Goal: Information Seeking & Learning: Learn about a topic

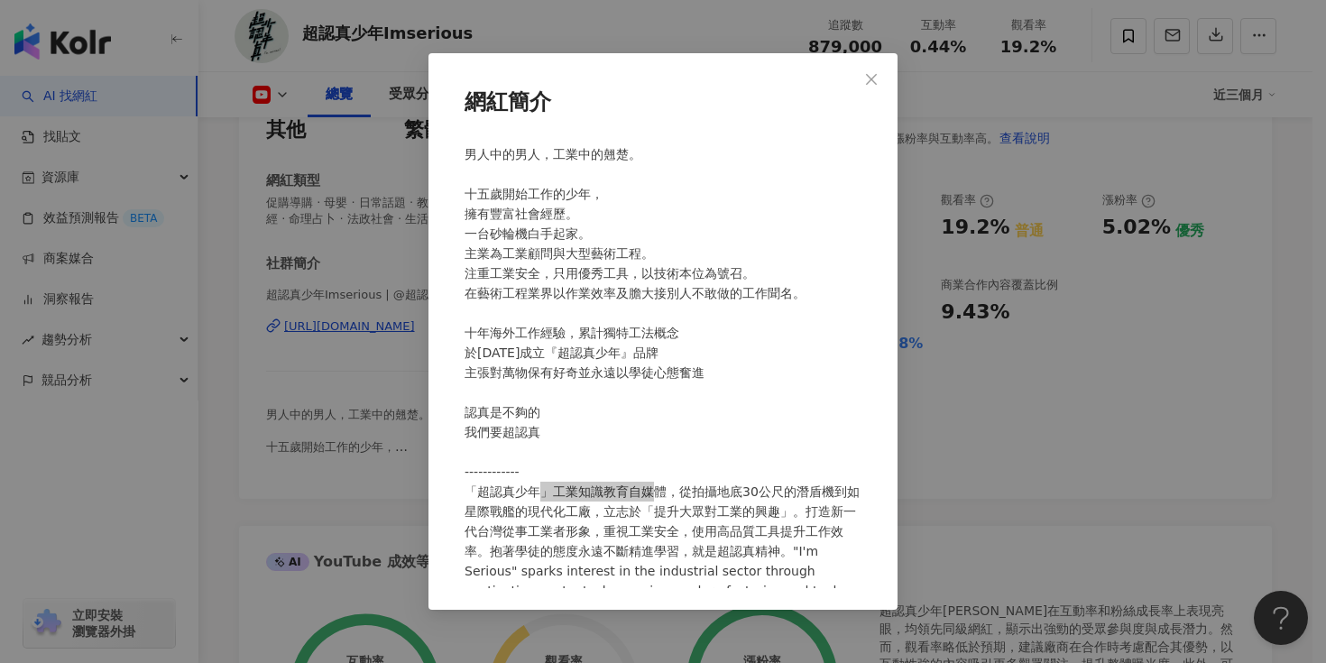
scroll to position [55, 0]
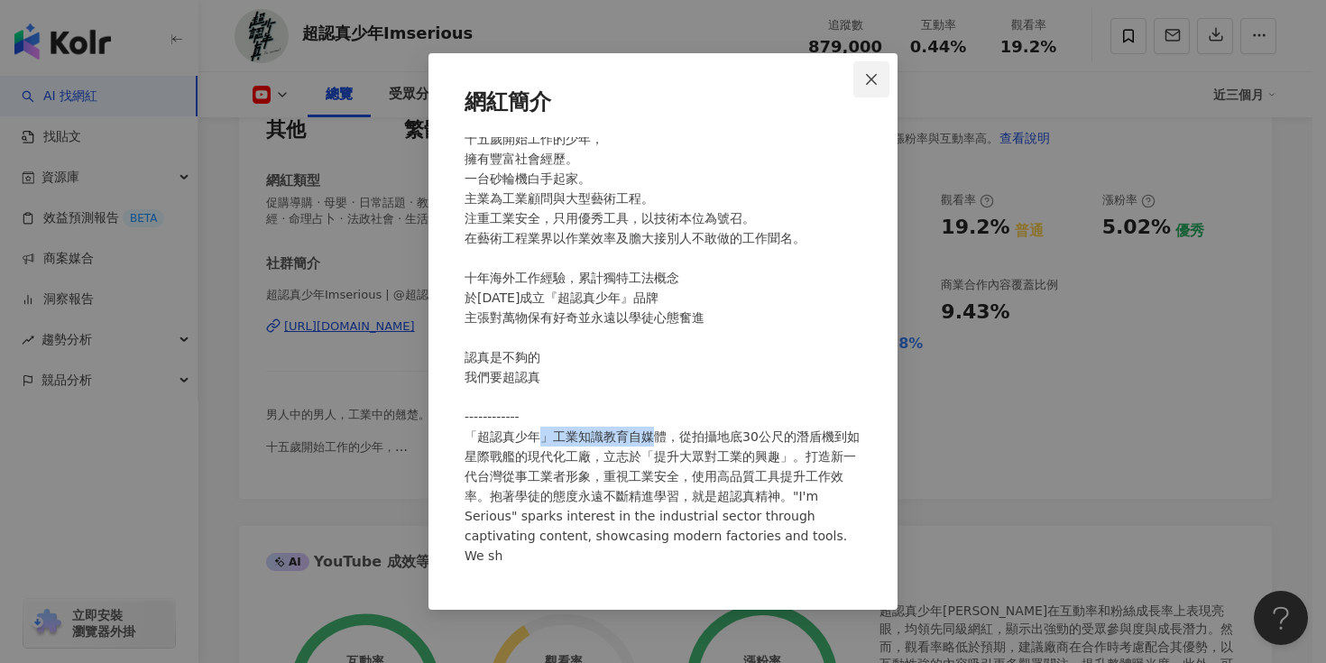
click at [869, 82] on icon "close" at bounding box center [871, 79] width 14 height 14
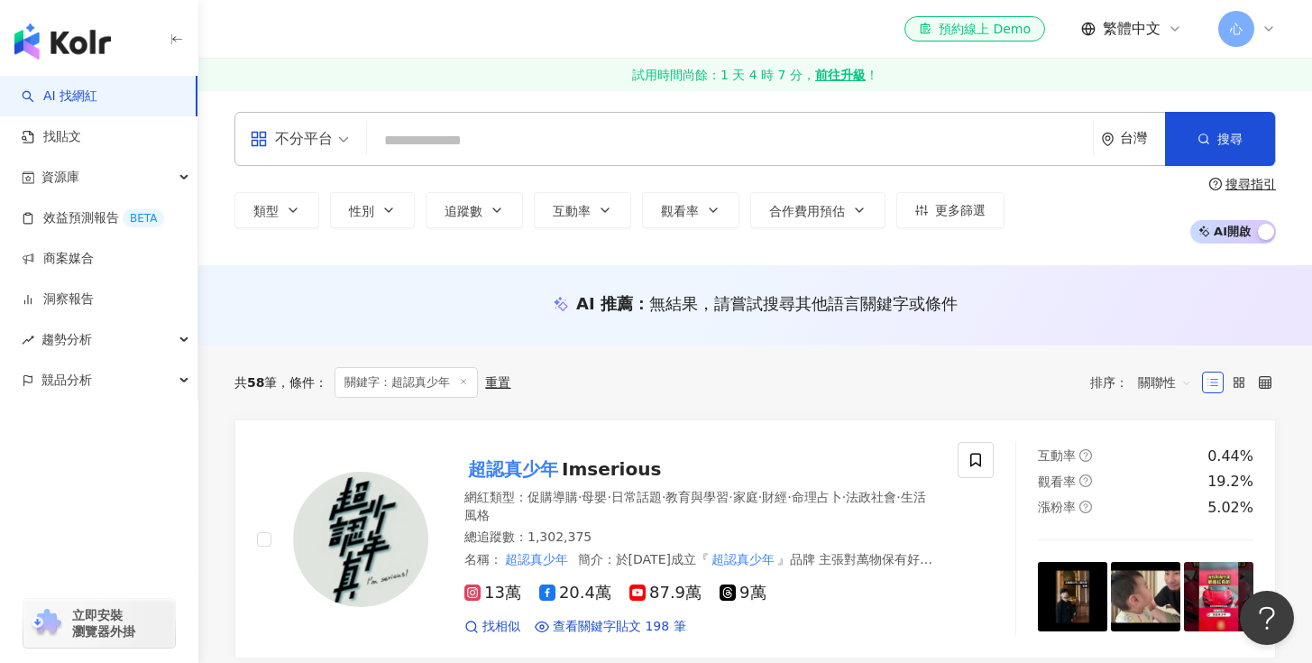
drag, startPoint x: 435, startPoint y: 136, endPoint x: 480, endPoint y: 145, distance: 46.0
click at [435, 135] on input "search" at bounding box center [730, 141] width 712 height 34
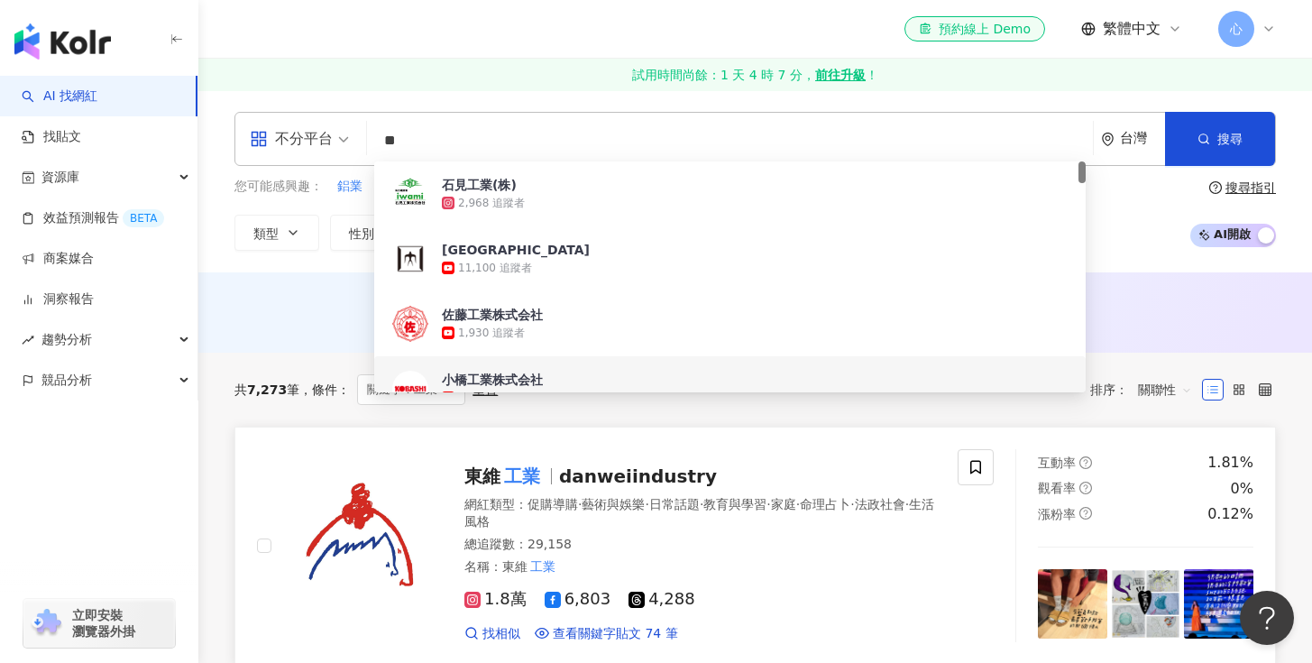
click at [356, 464] on div at bounding box center [342, 545] width 171 height 193
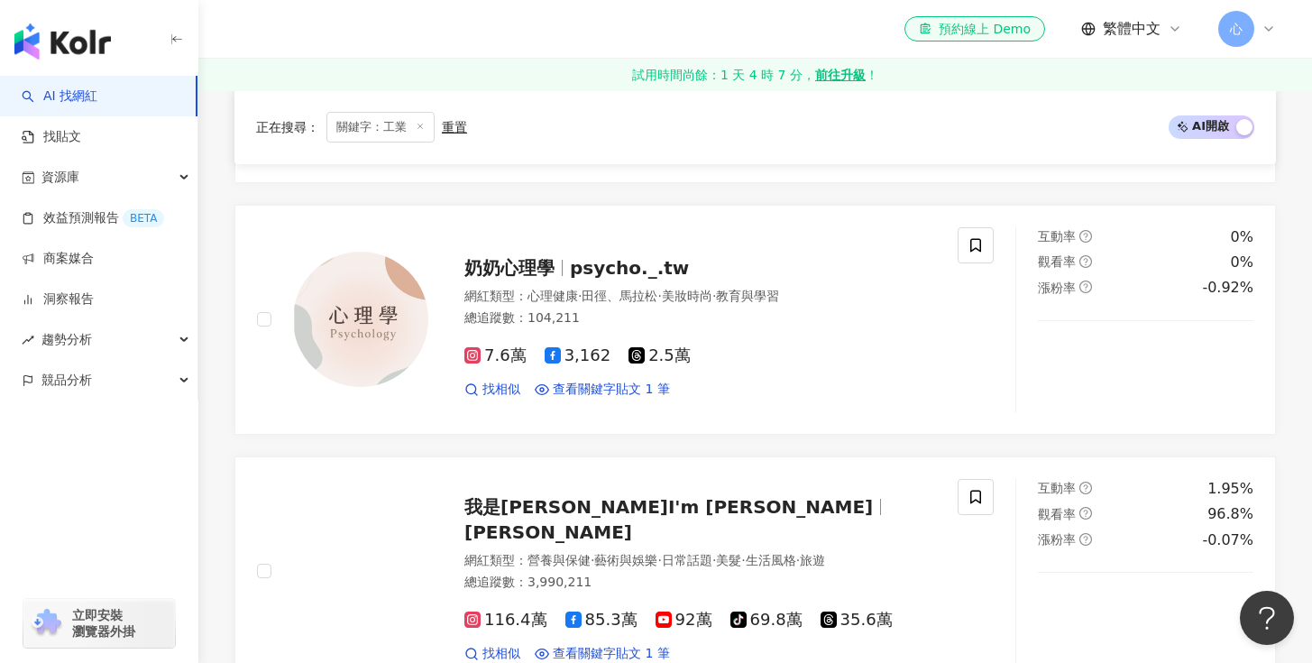
scroll to position [1907, 0]
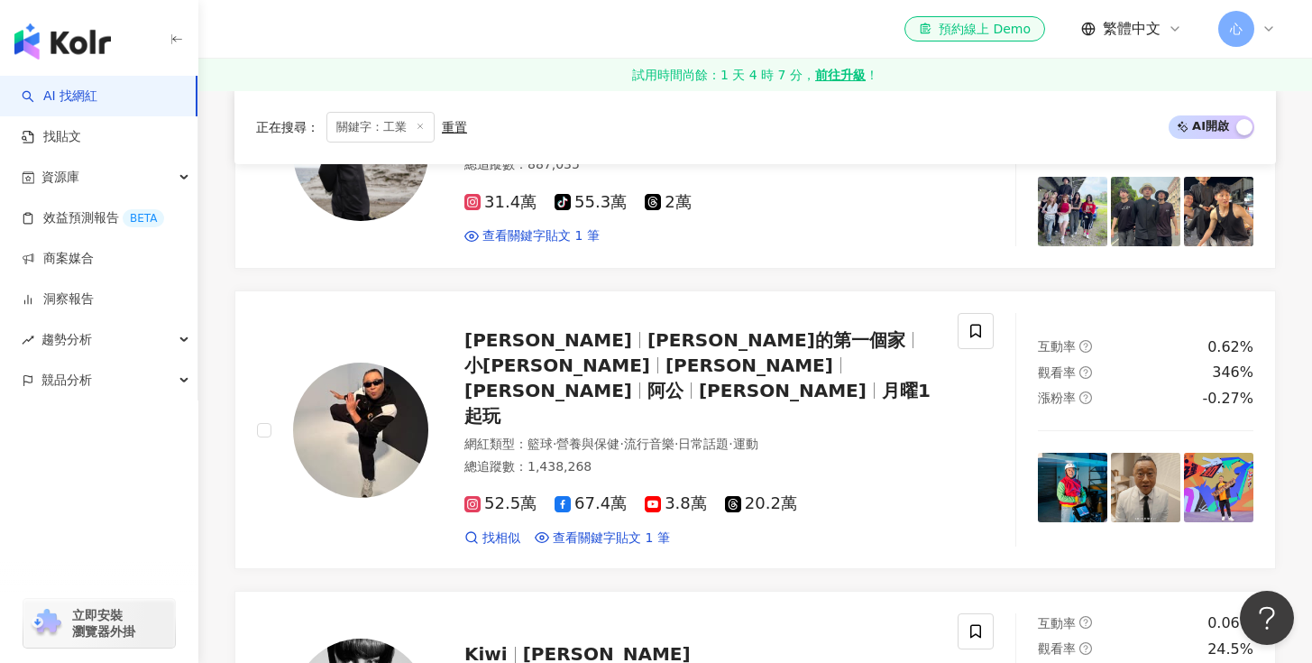
click at [416, 121] on span "關鍵字：工業" at bounding box center [380, 127] width 108 height 31
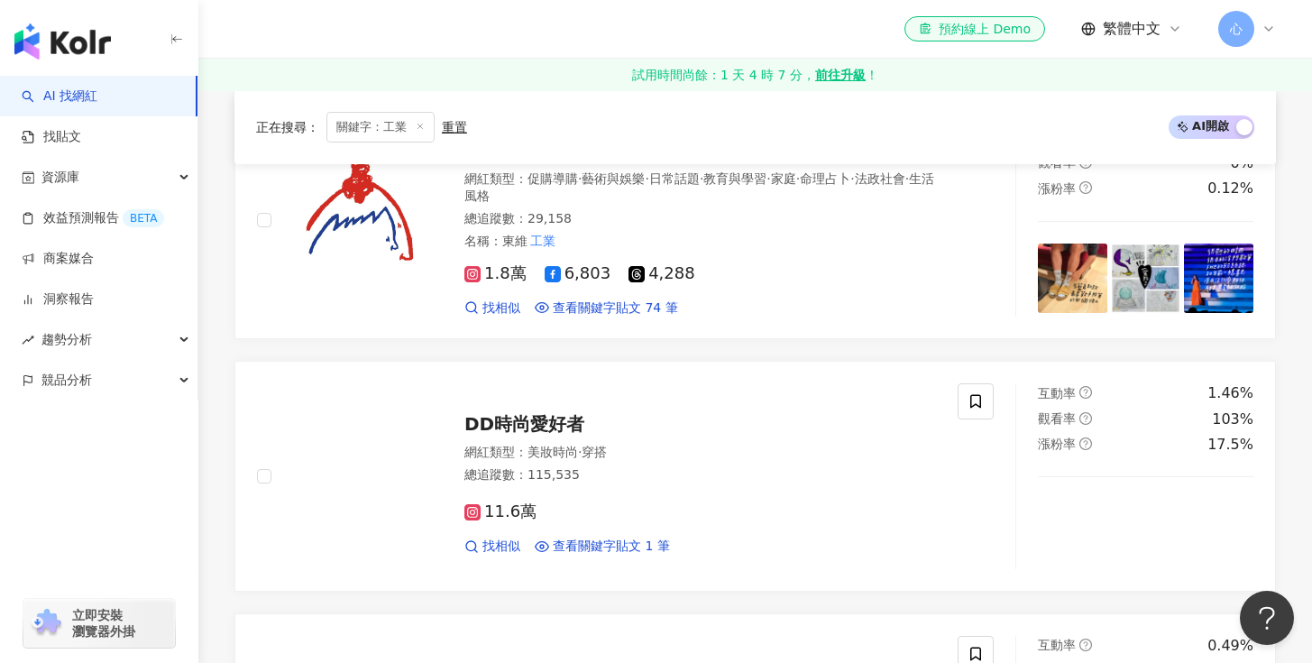
scroll to position [0, 0]
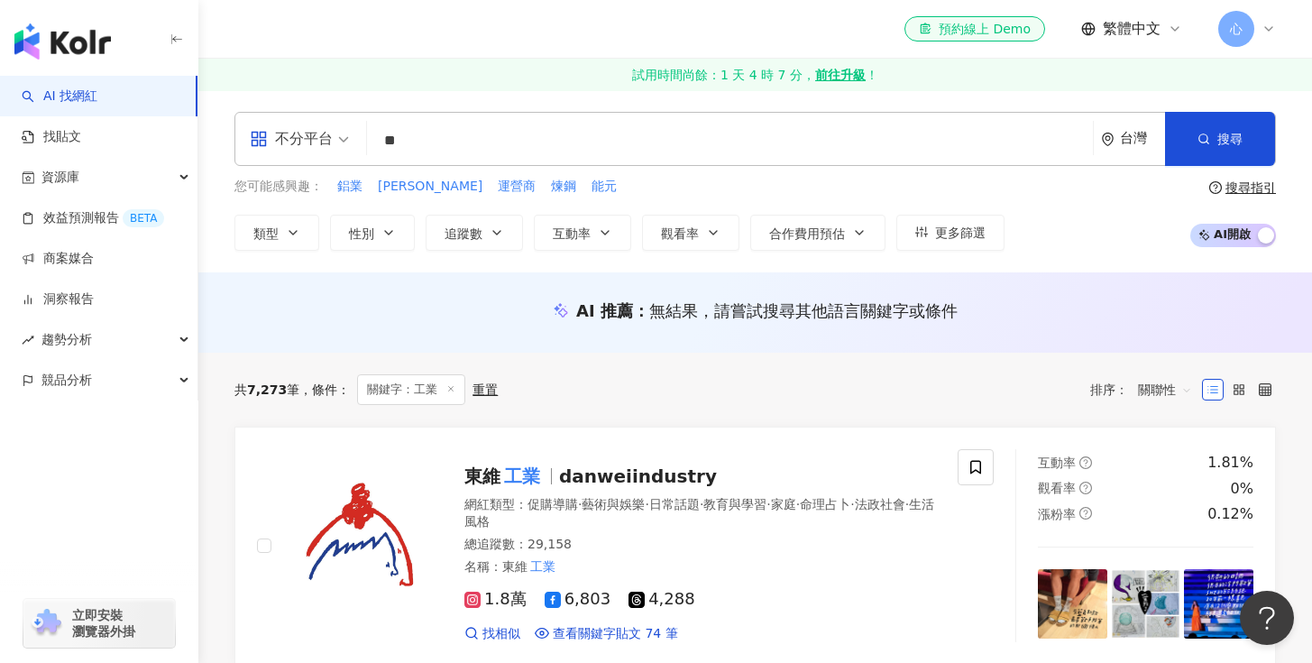
click at [503, 152] on input "**" at bounding box center [730, 141] width 712 height 34
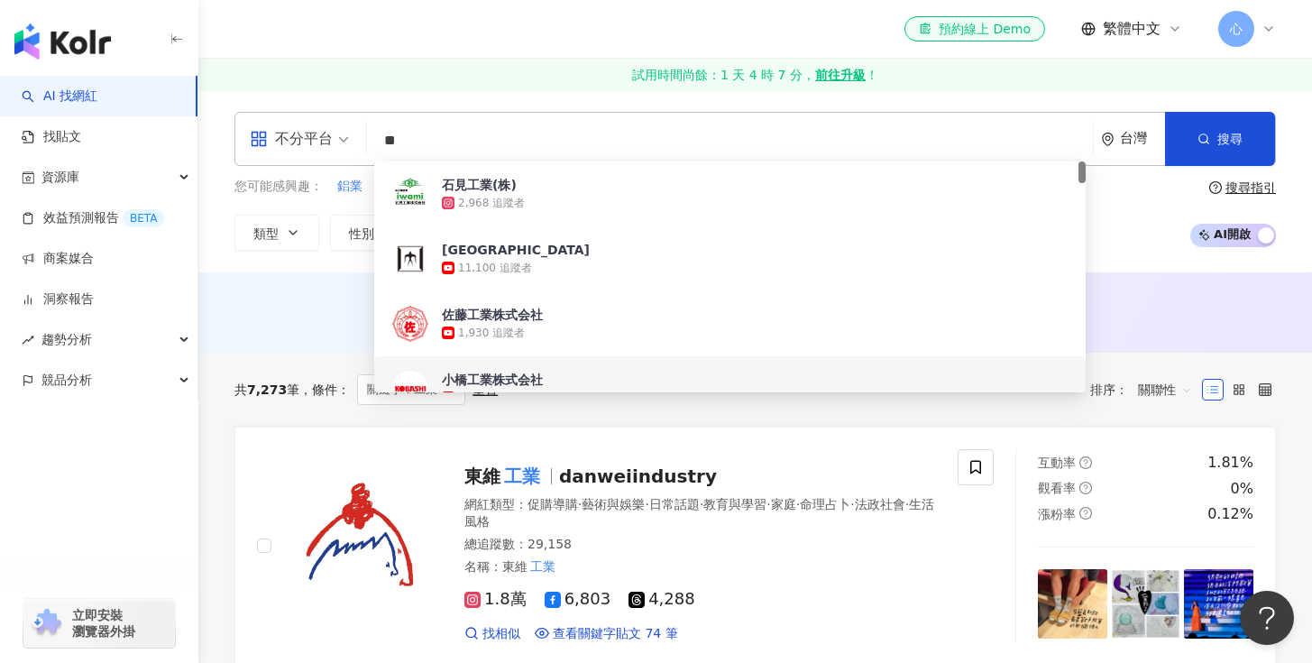
type input "*"
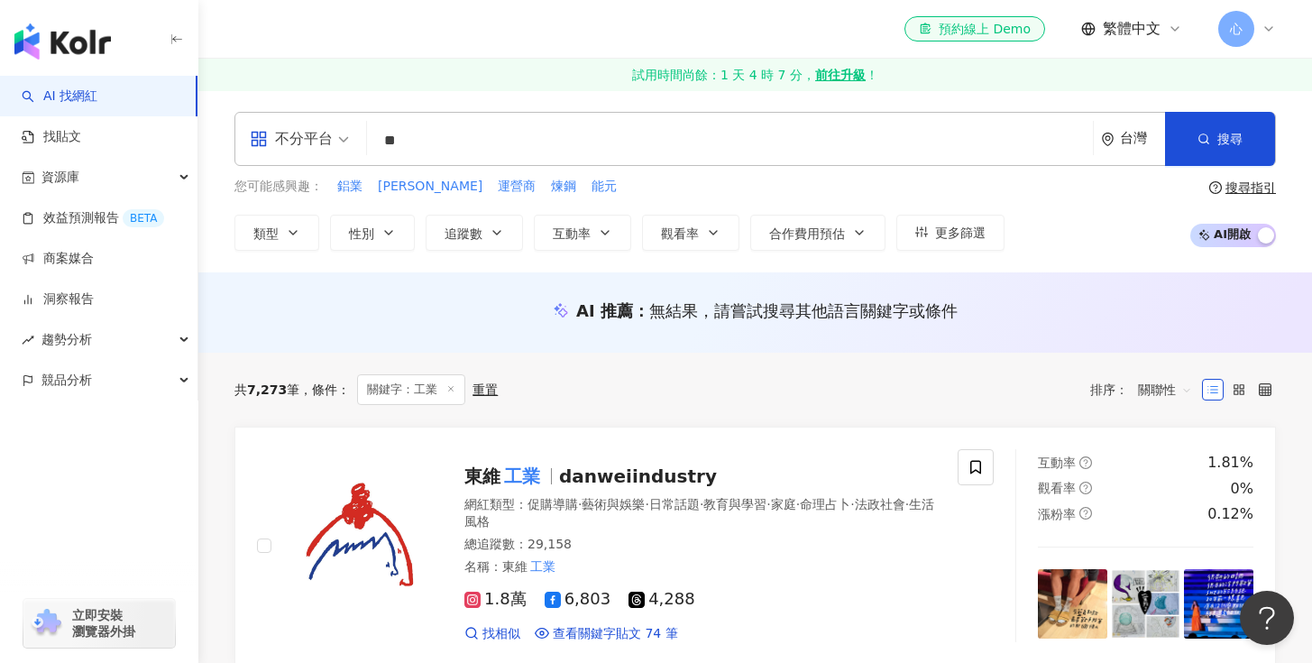
type input "**"
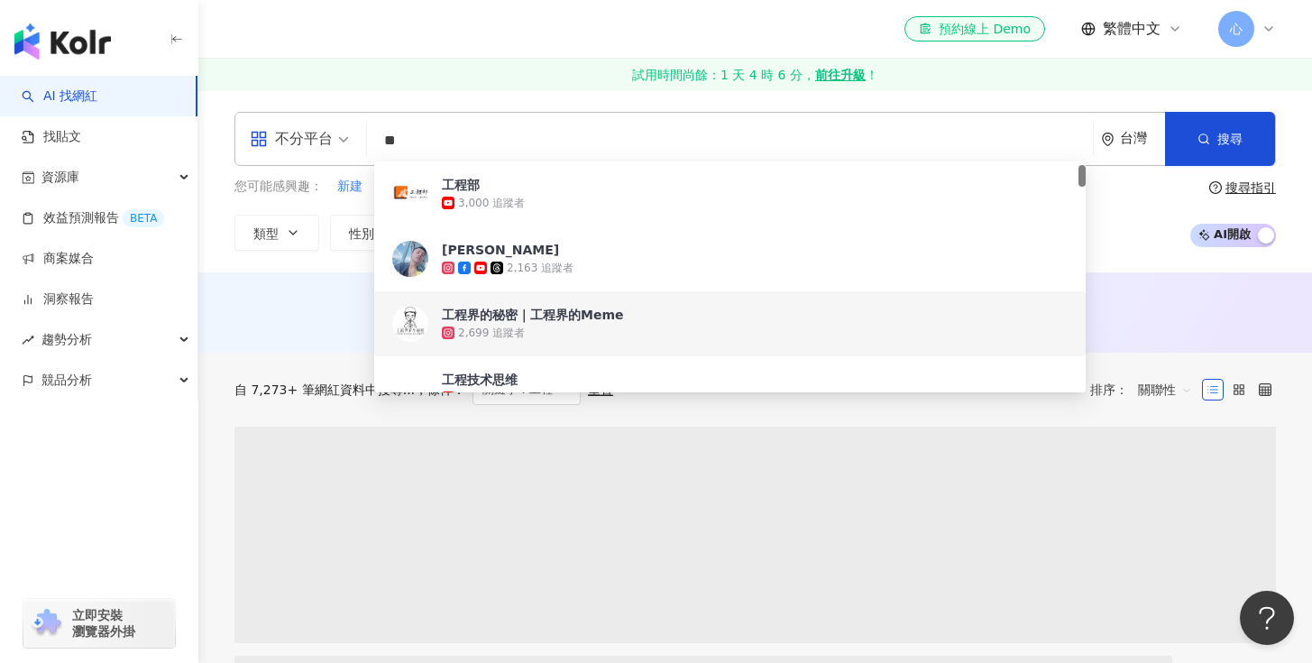
scroll to position [161, 0]
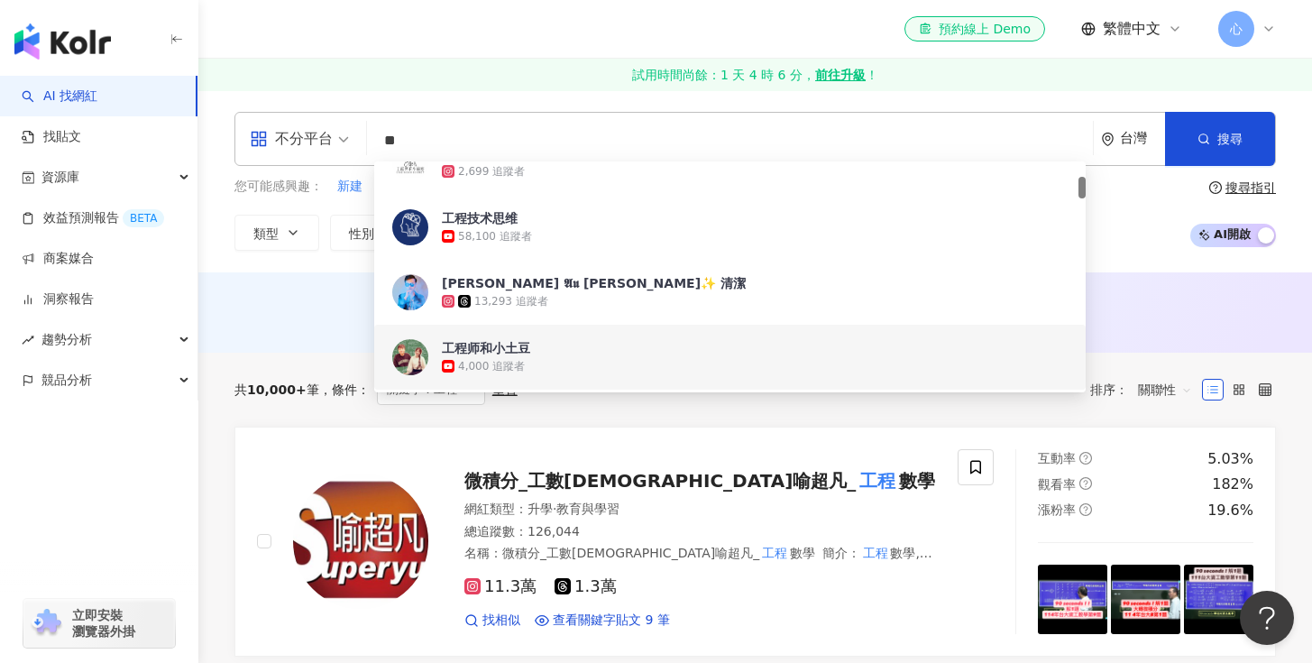
click at [274, 414] on div "共 10,000+ 筆 條件 ： 關鍵字：工程 重置 排序： 關聯性" at bounding box center [755, 390] width 1042 height 74
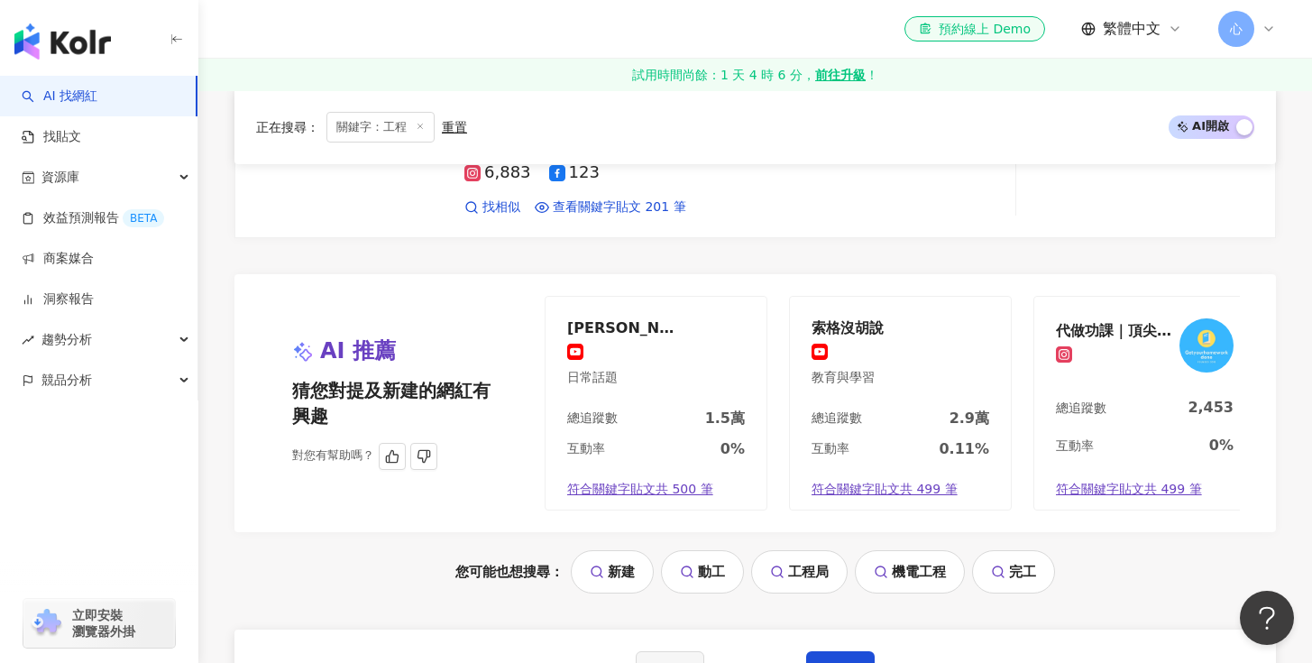
scroll to position [2838, 0]
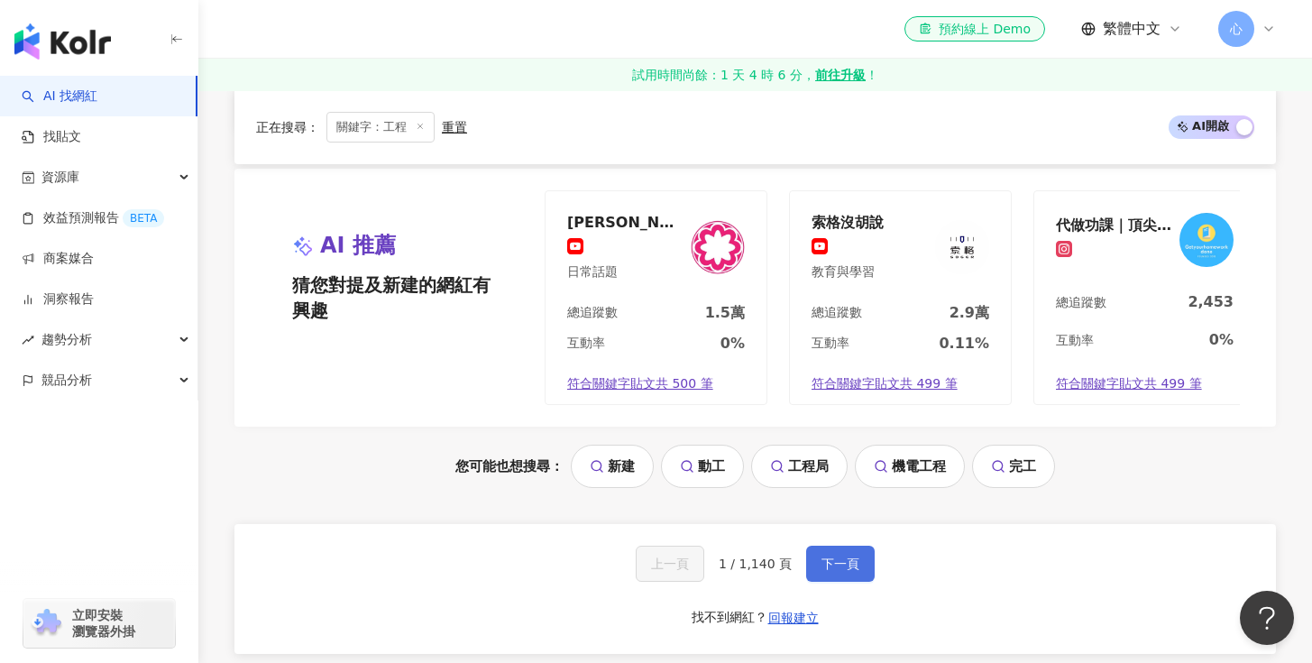
click at [827, 556] on span "下一頁" at bounding box center [841, 563] width 38 height 14
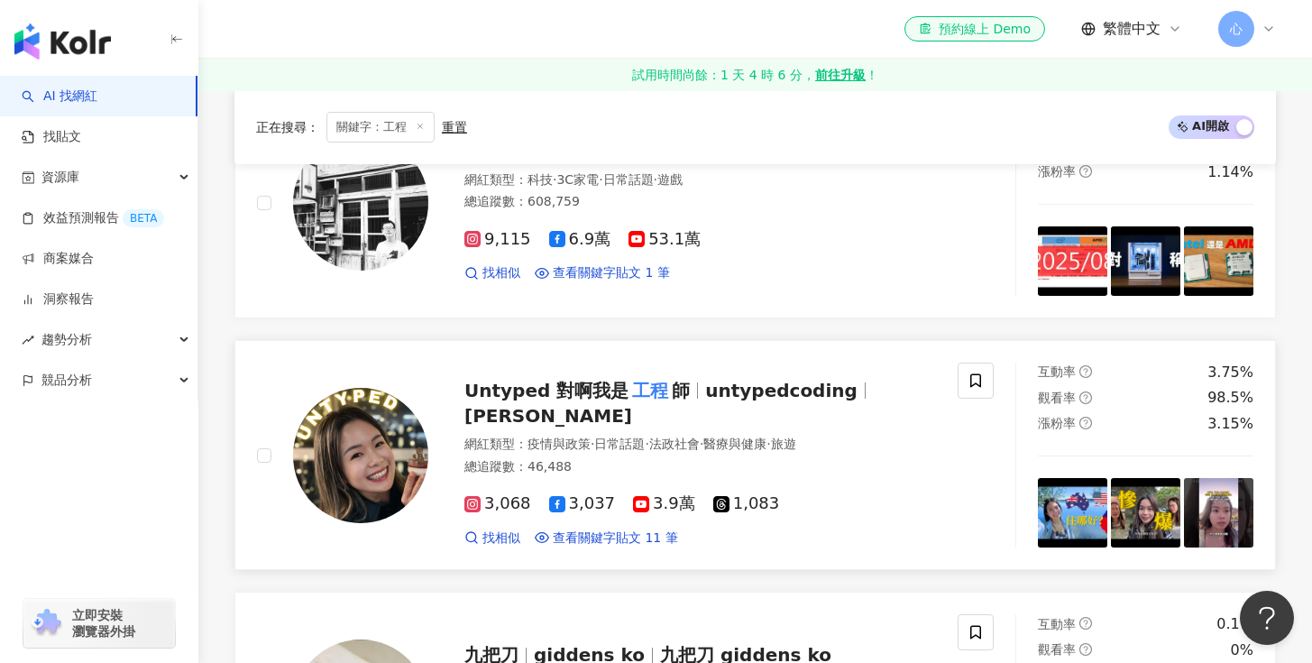
scroll to position [1069, 0]
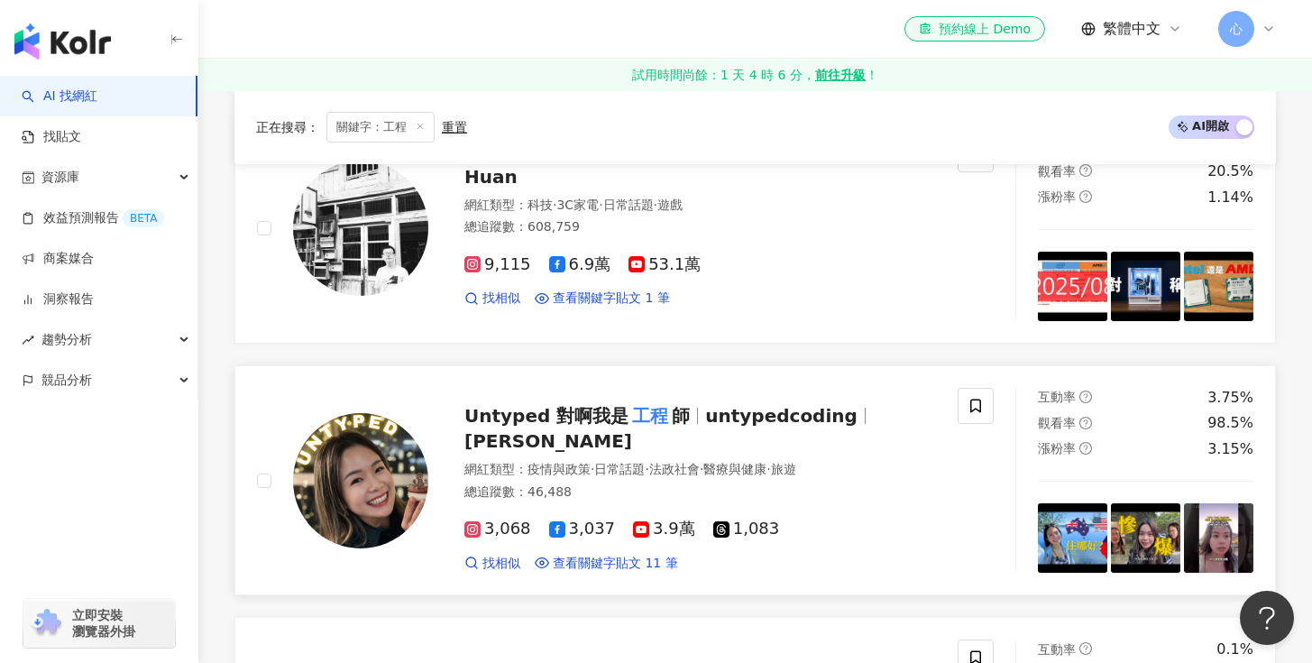
click at [587, 427] on span "Untyped 對啊我是" at bounding box center [546, 416] width 164 height 22
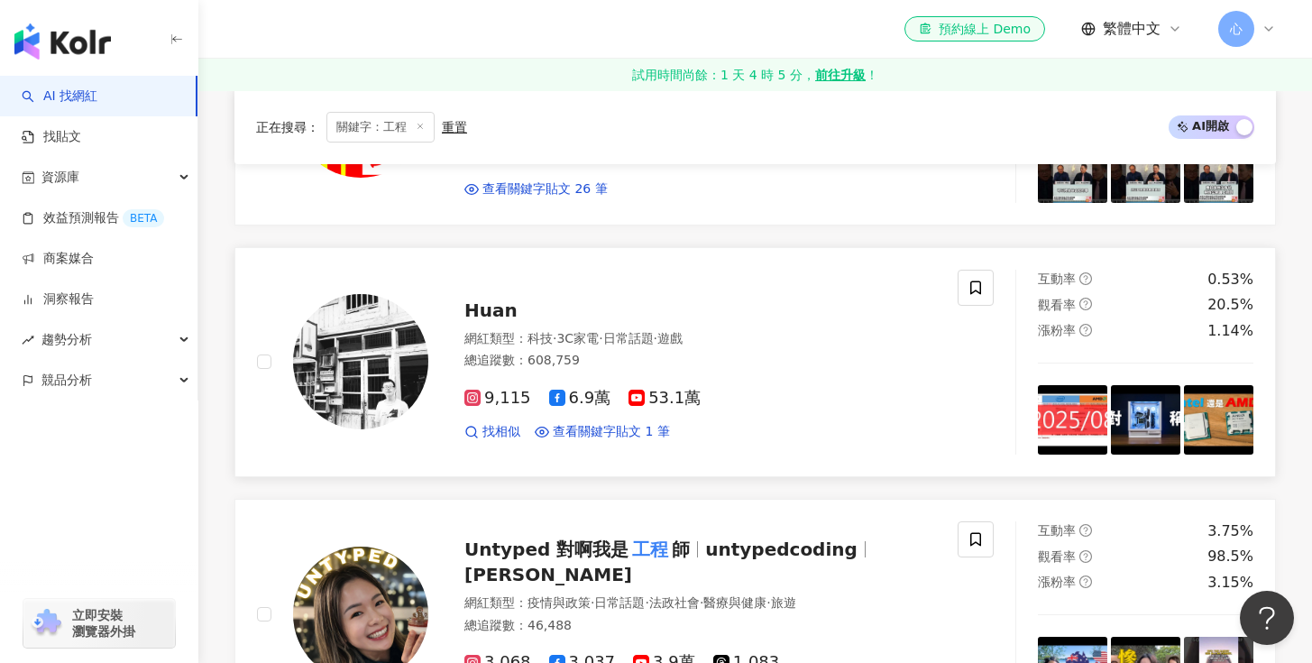
scroll to position [934, 0]
click at [492, 306] on span "Huan" at bounding box center [490, 311] width 53 height 22
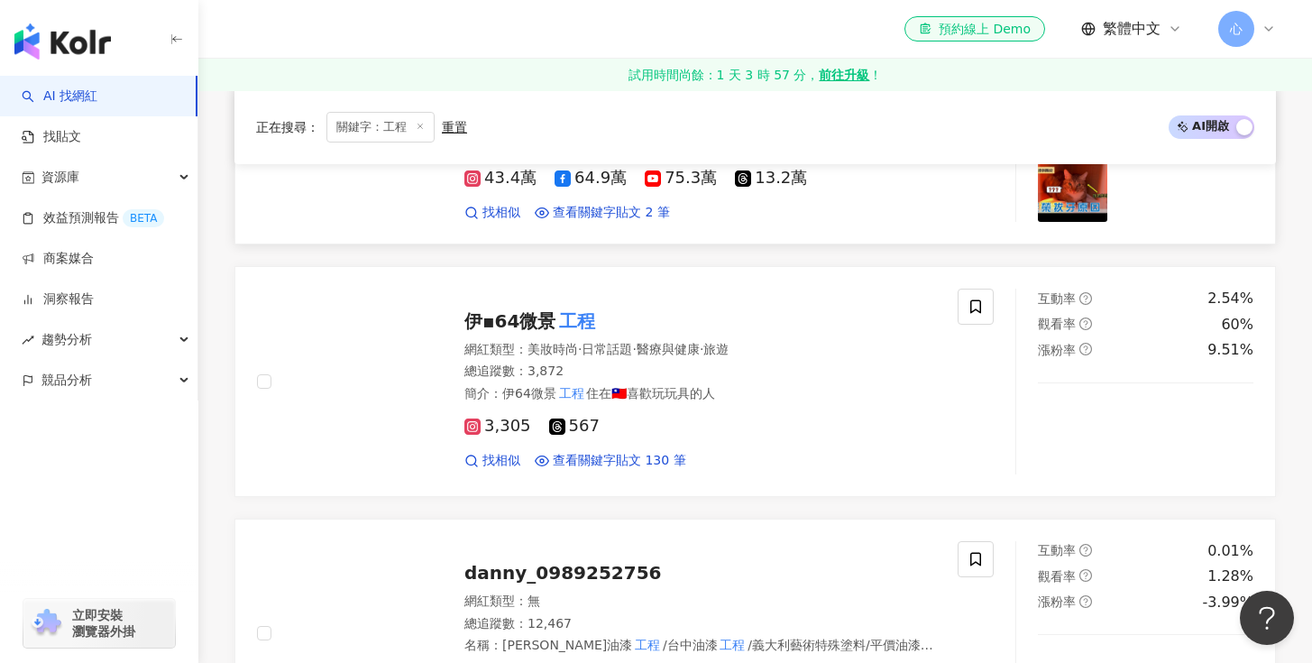
scroll to position [2445, 0]
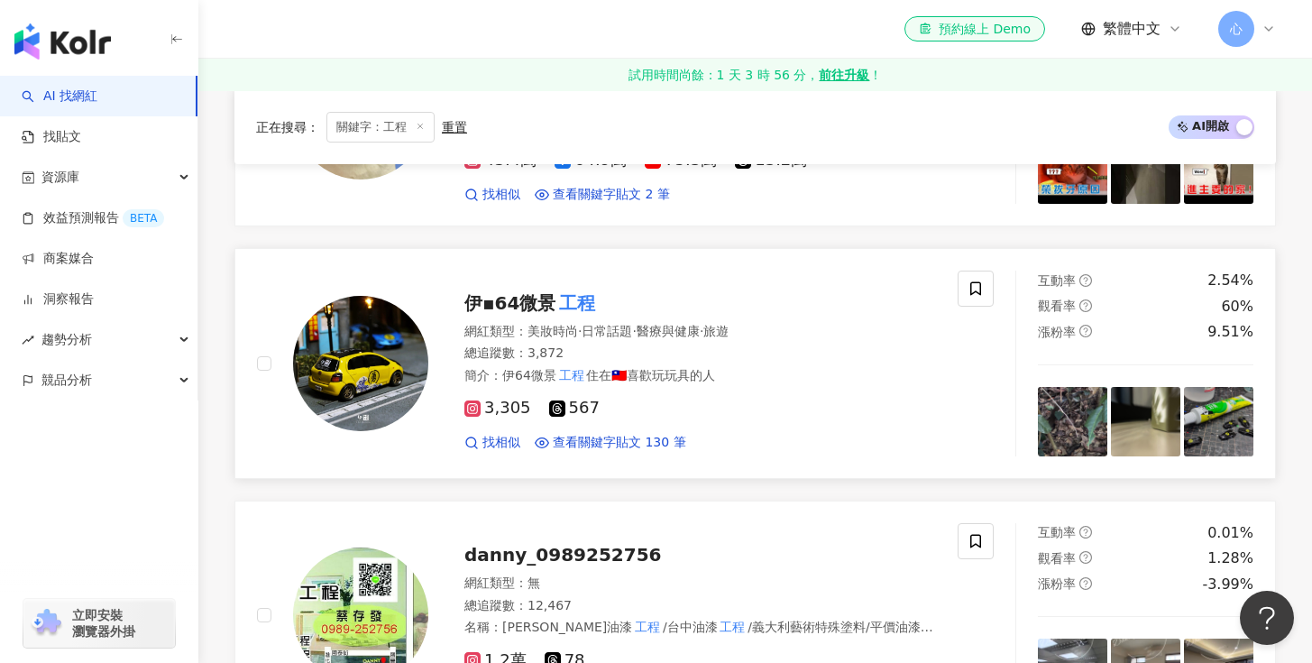
click at [559, 306] on mark "工程" at bounding box center [577, 303] width 43 height 29
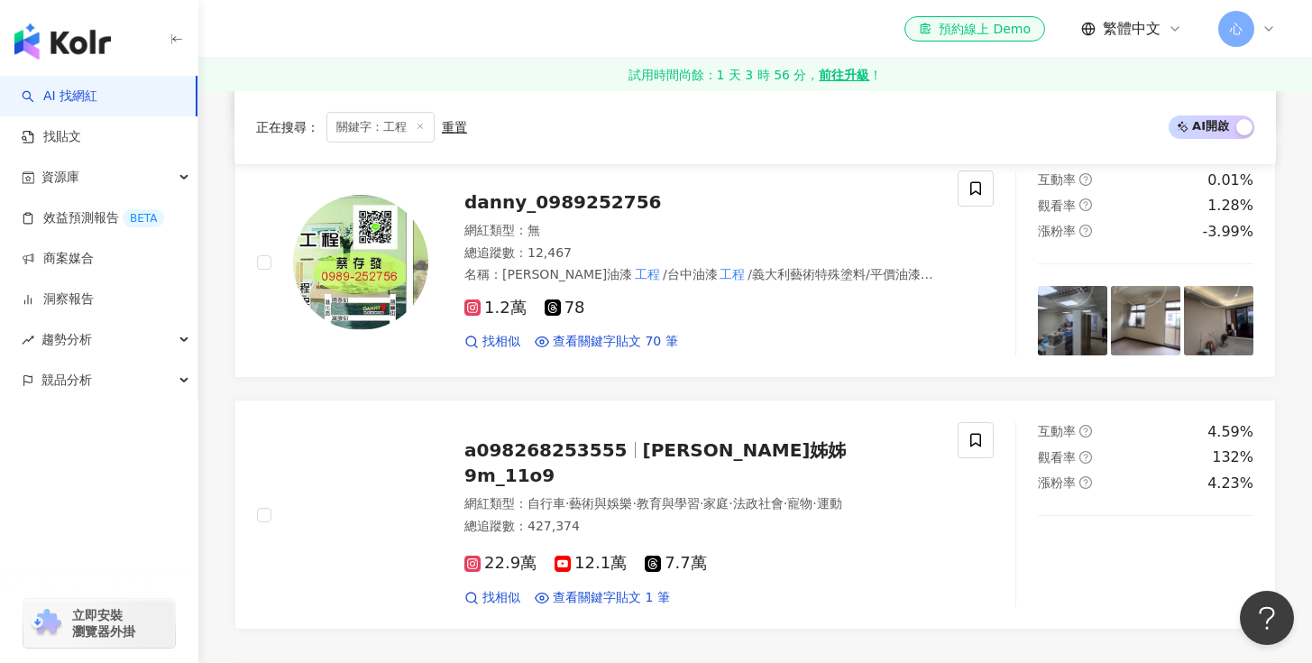
scroll to position [2944, 0]
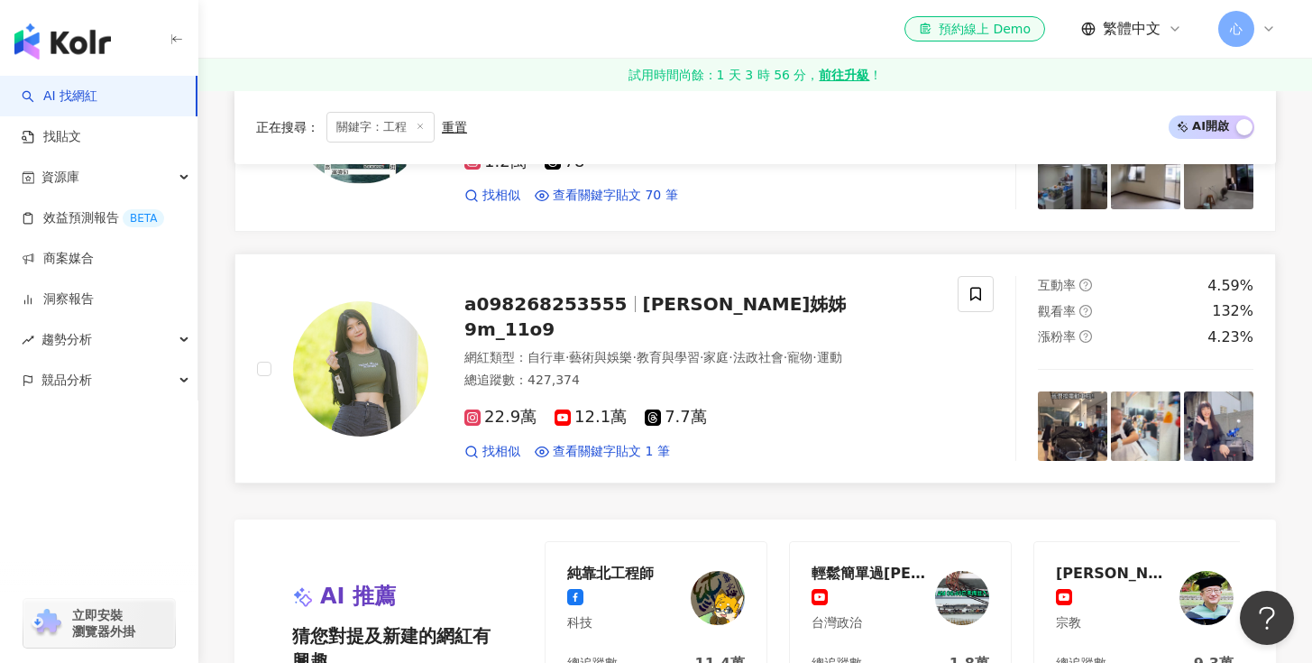
click at [596, 326] on div "a098268253555 喬安姊姊9m_11o9" at bounding box center [700, 316] width 472 height 51
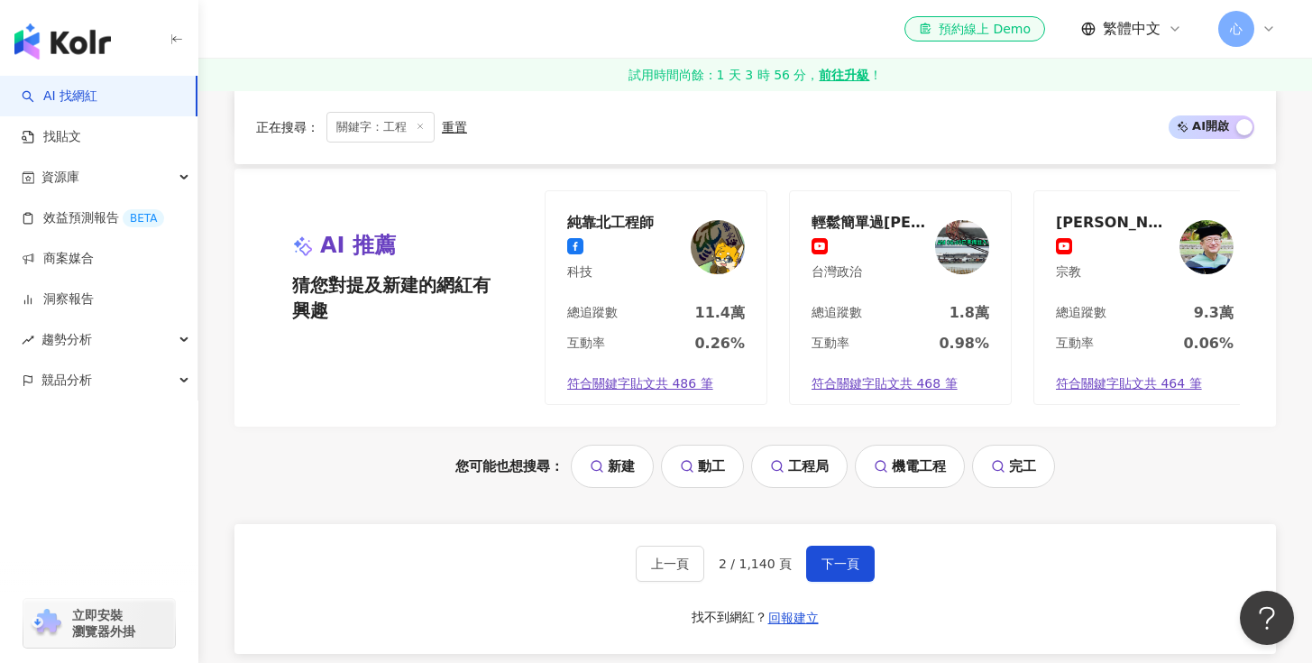
scroll to position [3395, 0]
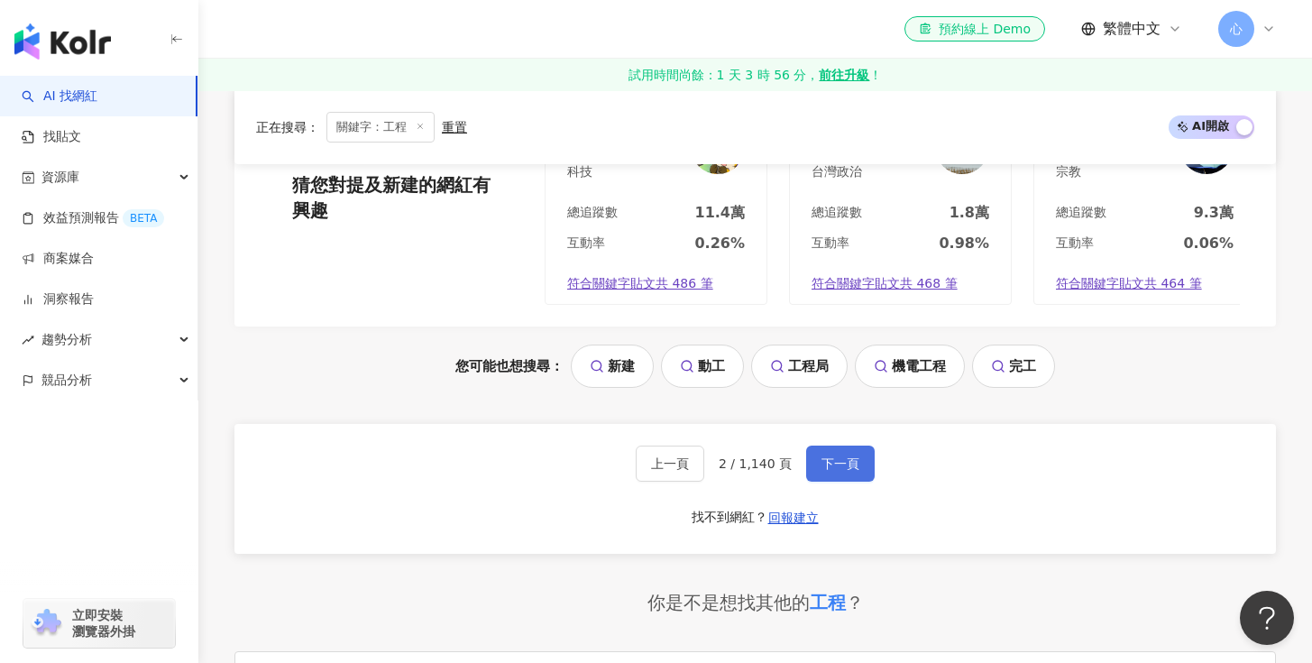
click at [830, 471] on span "下一頁" at bounding box center [841, 463] width 38 height 14
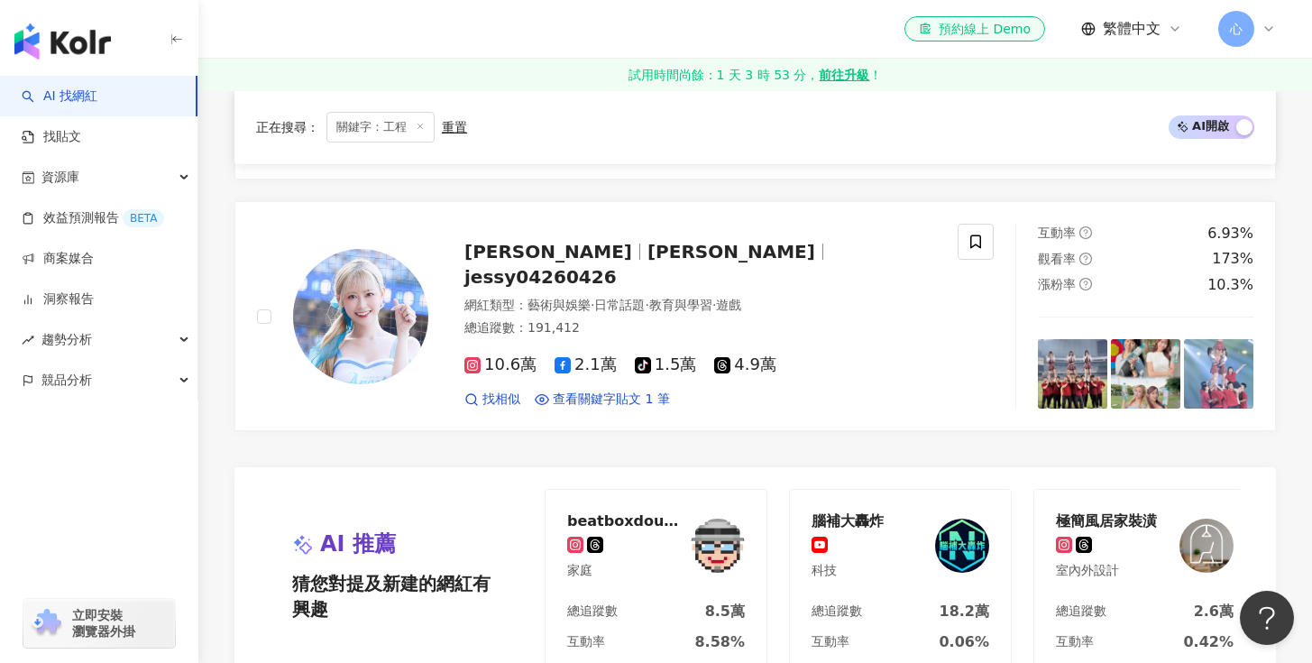
scroll to position [3298, 0]
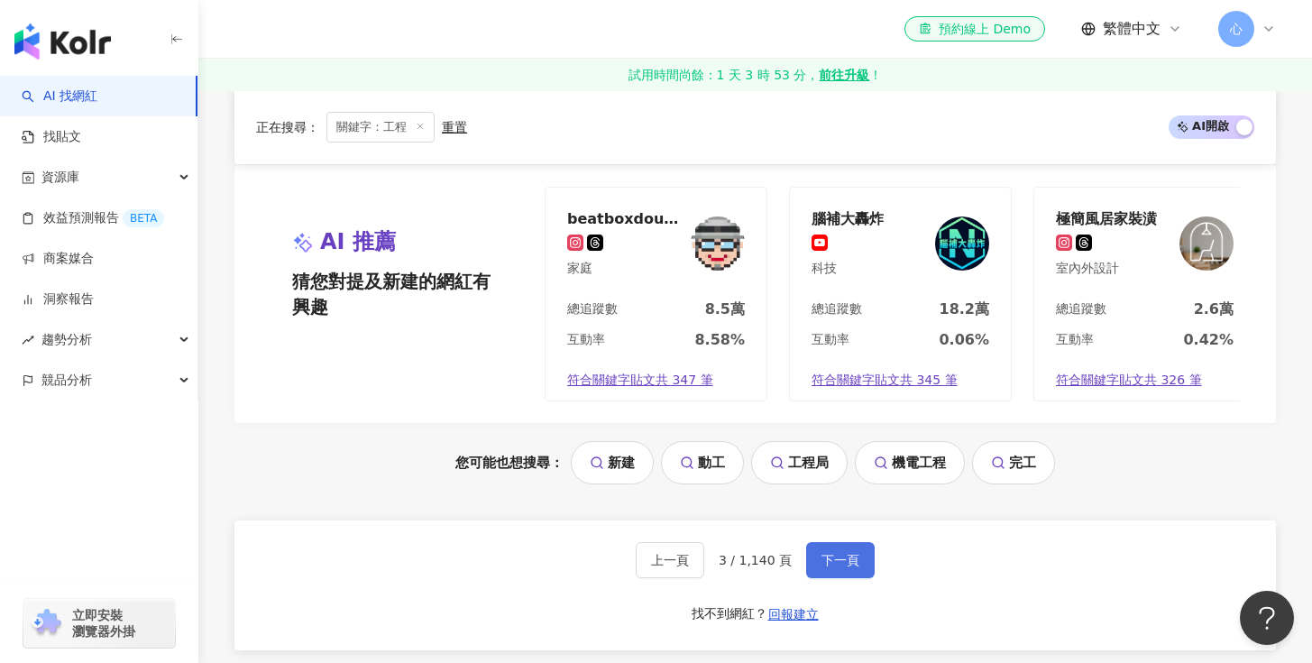
click at [839, 567] on span "下一頁" at bounding box center [841, 560] width 38 height 14
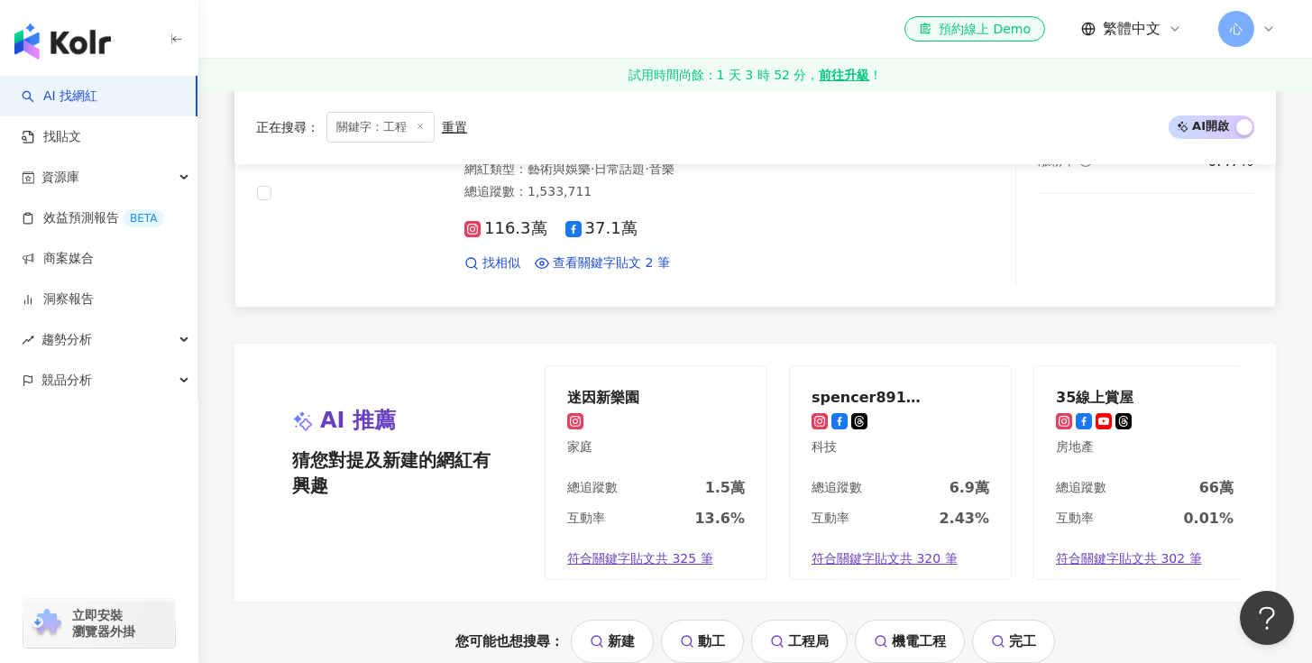
scroll to position [3256, 0]
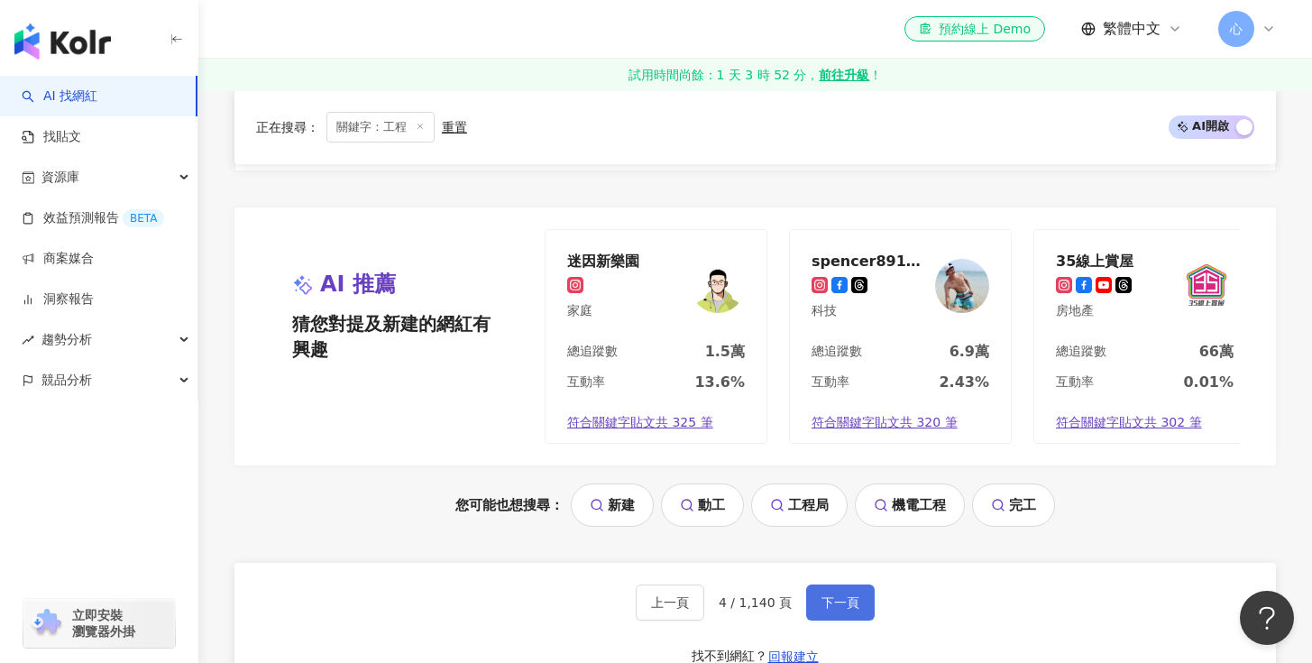
click at [838, 610] on span "下一頁" at bounding box center [841, 602] width 38 height 14
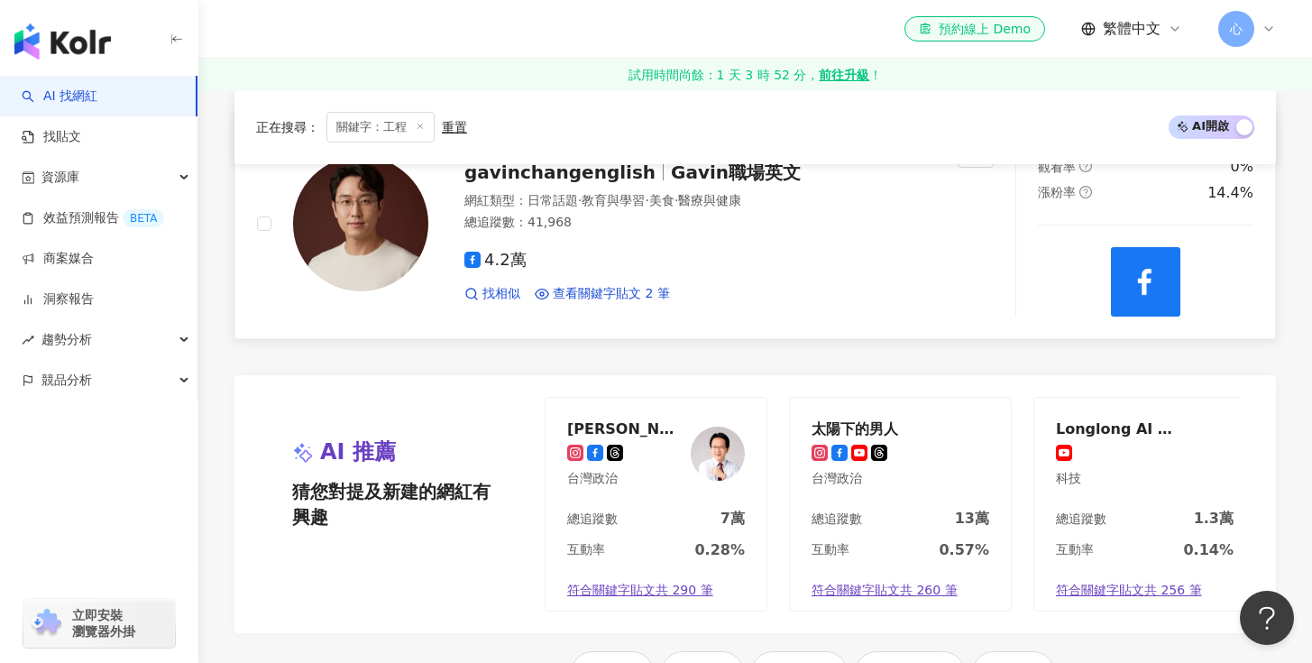
scroll to position [3009, 0]
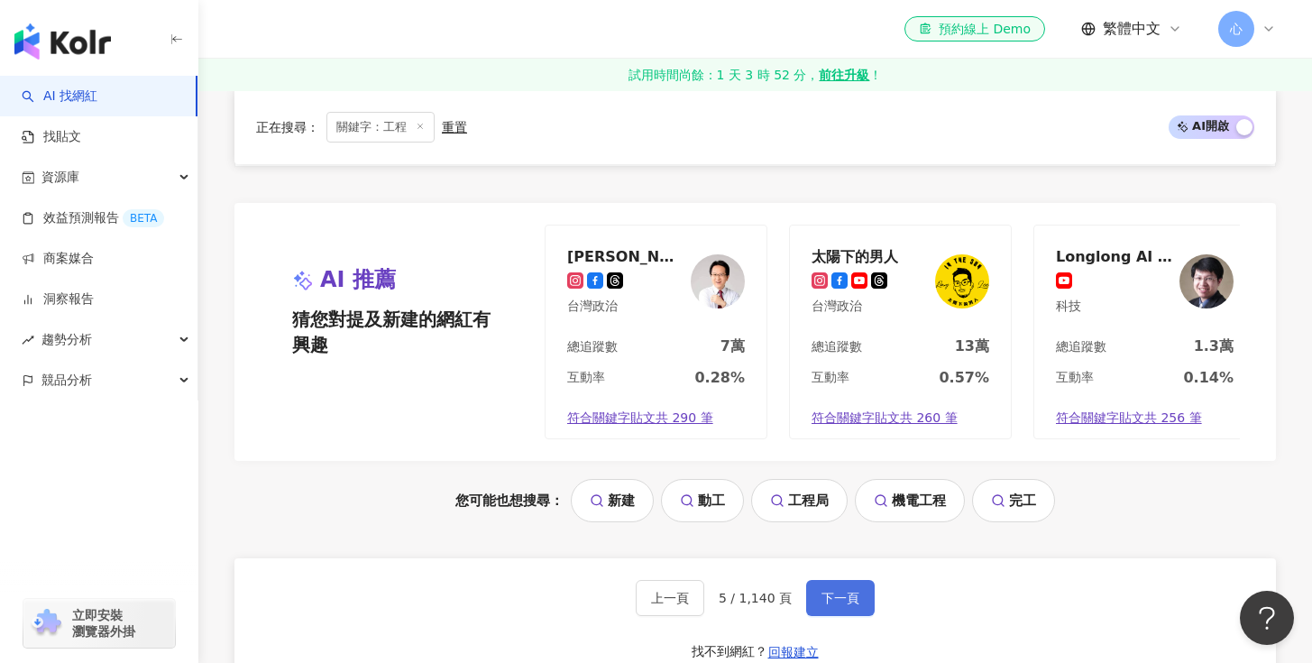
click at [835, 605] on span "下一頁" at bounding box center [841, 598] width 38 height 14
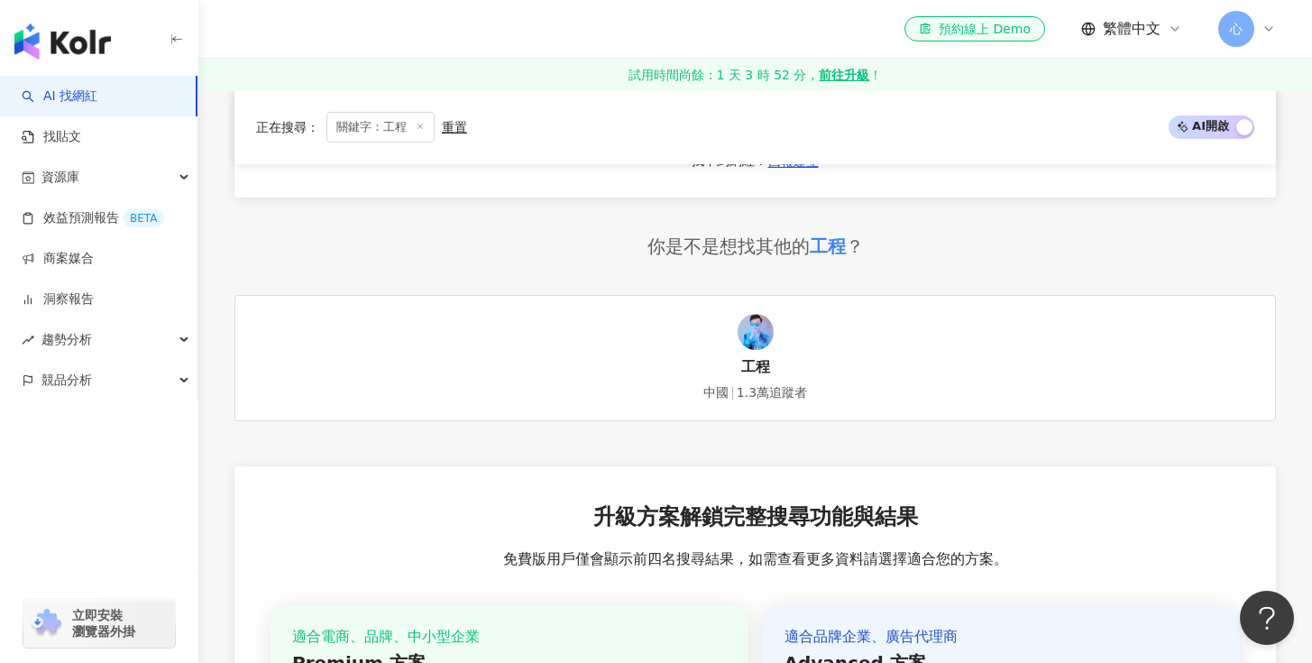
scroll to position [3577, 0]
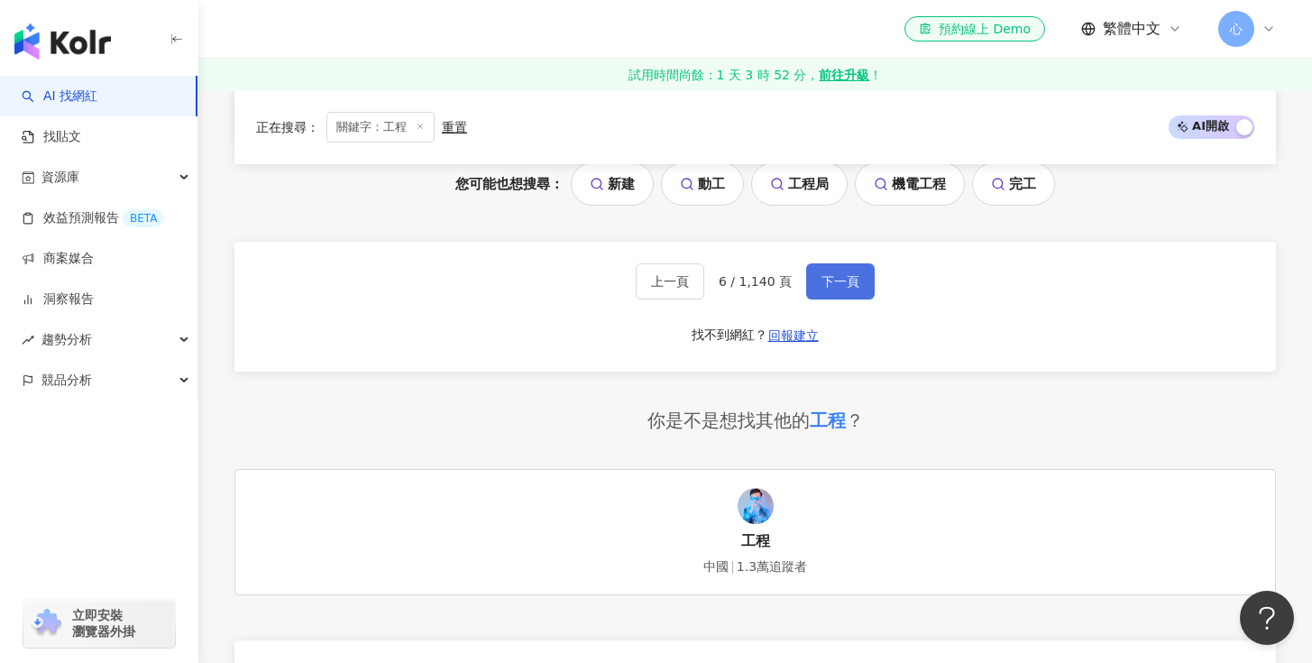
click at [836, 289] on span "下一頁" at bounding box center [841, 281] width 38 height 14
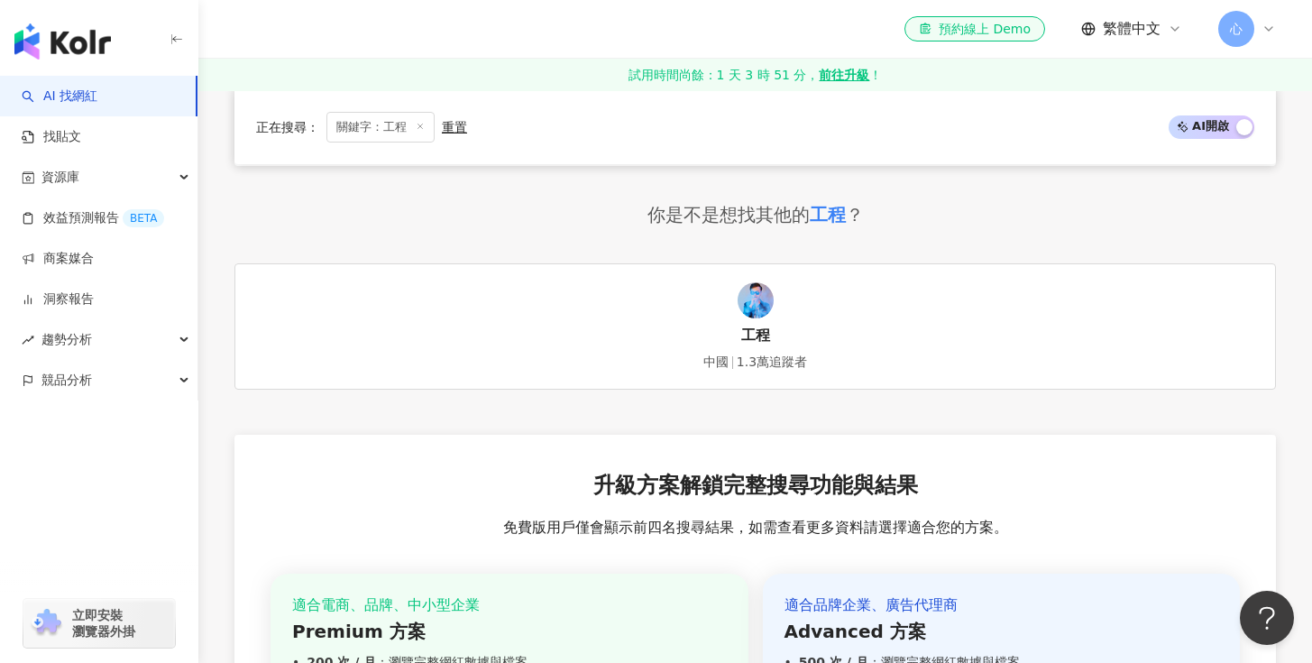
scroll to position [3595, 0]
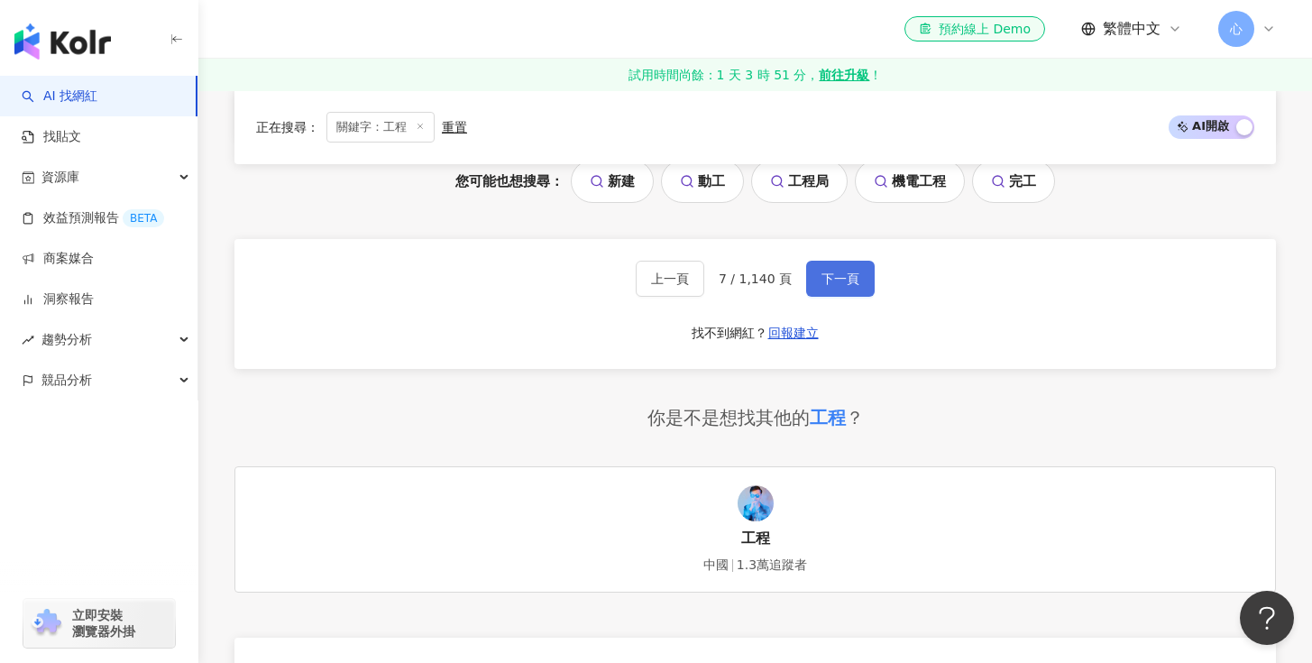
click at [833, 277] on span "下一頁" at bounding box center [841, 278] width 38 height 14
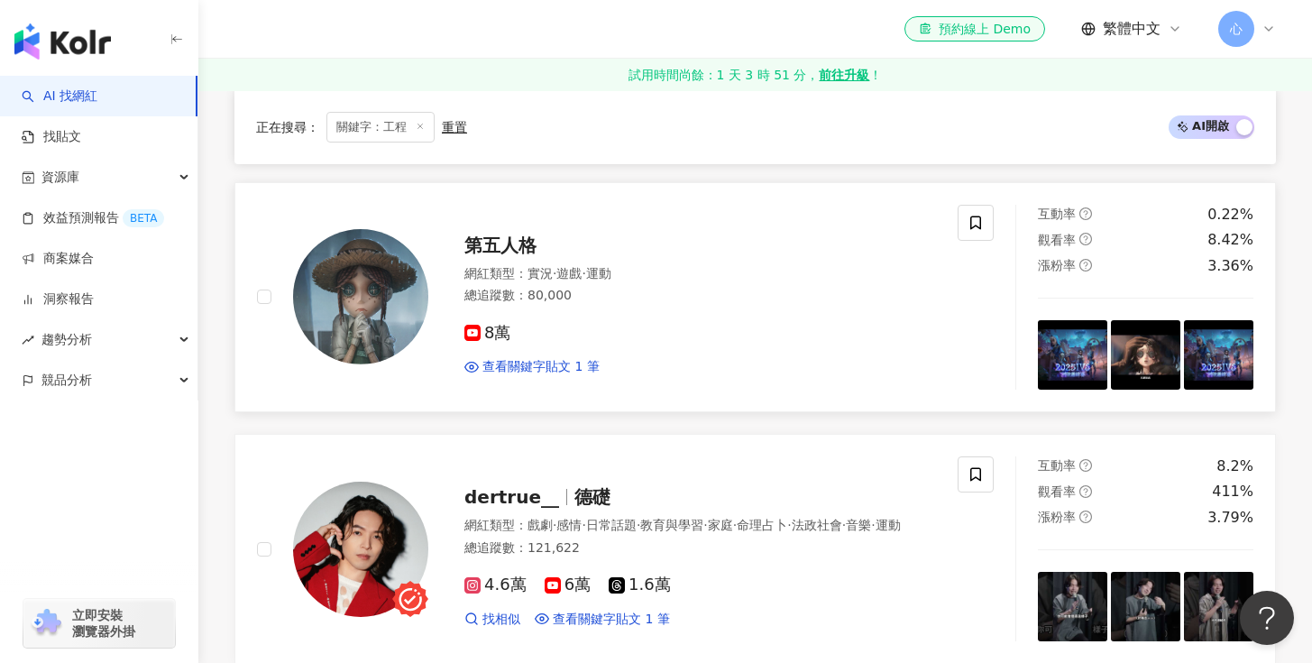
scroll to position [3058, 0]
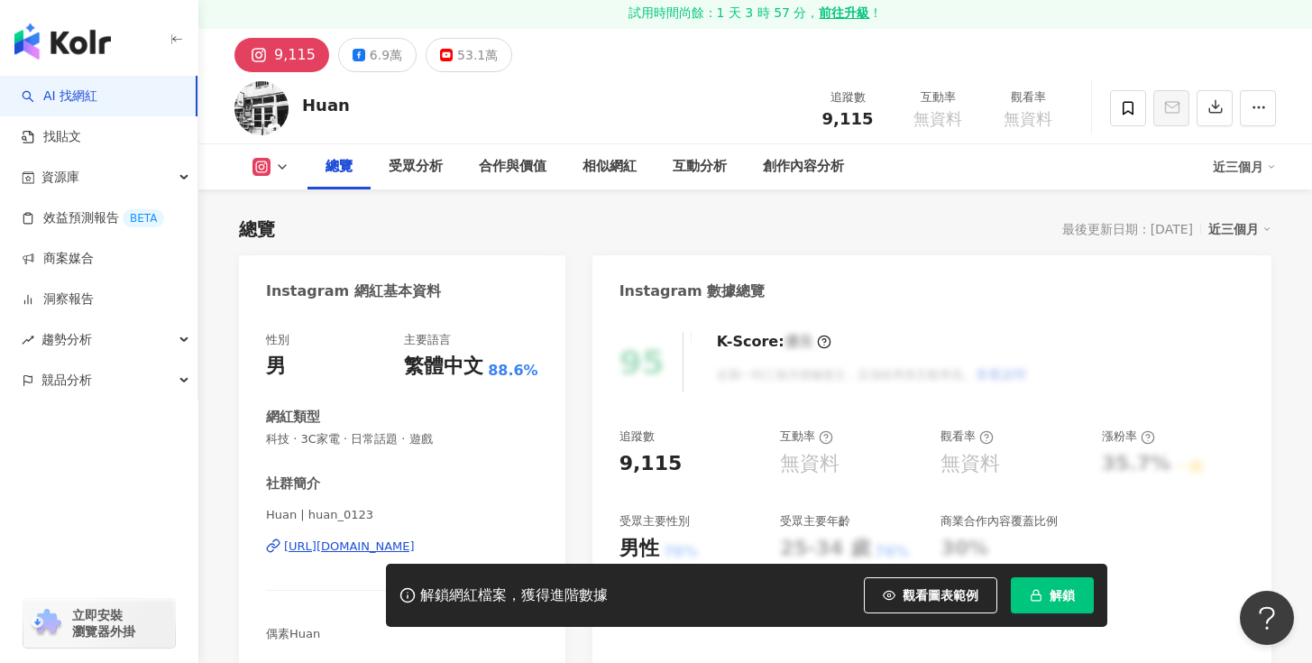
scroll to position [148, 0]
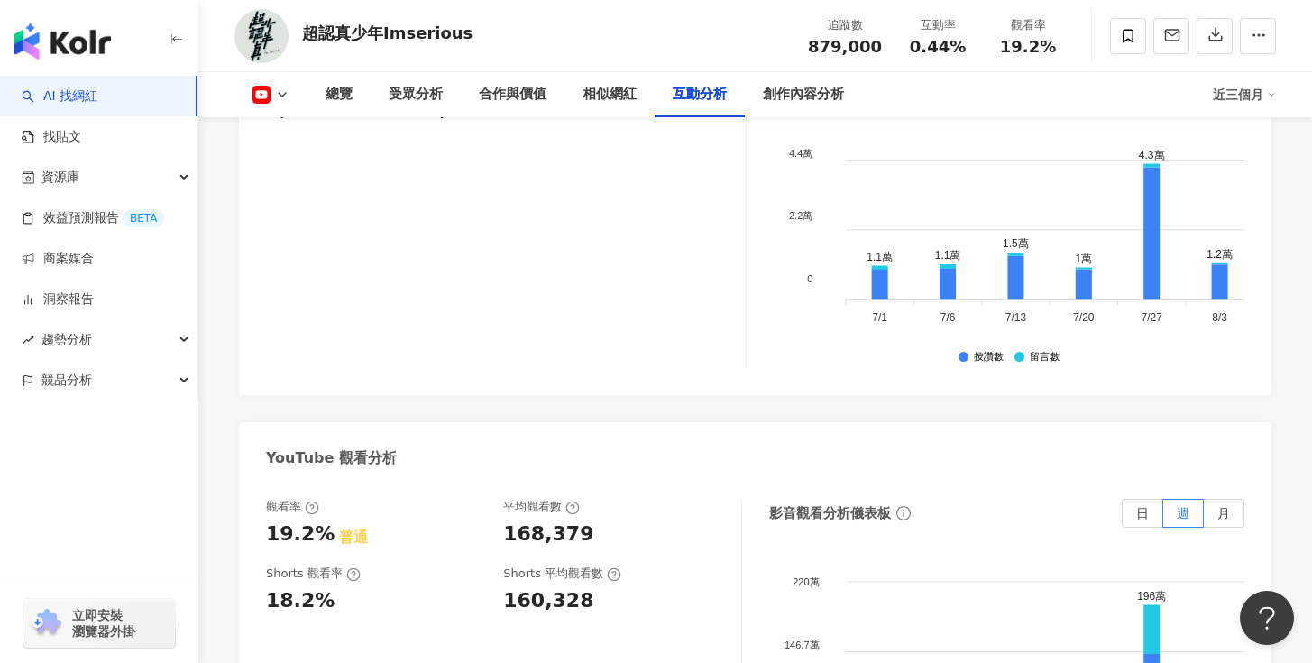
scroll to position [3387, 0]
